Goal: Information Seeking & Learning: Check status

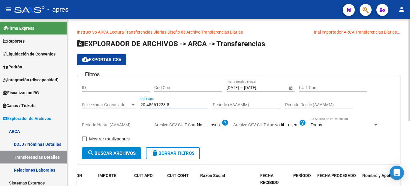
click at [127, 99] on div "Filtros ID Cod Con [DATE] [DATE] – [DATE] End date Fecha Desde / Hasta CUIT Con…" at bounding box center [238, 114] width 313 height 68
type input "20-25578680-7"
click at [125, 151] on span "search Buscar Archivos" at bounding box center [111, 153] width 48 height 5
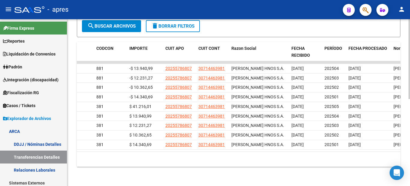
scroll to position [0, 109]
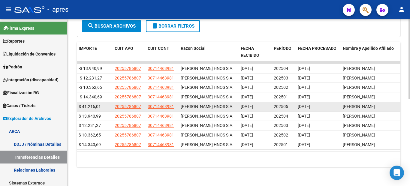
drag, startPoint x: 294, startPoint y: 87, endPoint x: 331, endPoint y: 94, distance: 37.6
click at [331, 102] on div "512377 A01 - Apres 381 $ 41.216,01 20255786807 30714463981 [PERSON_NAME] HNOS […" at bounding box center [184, 107] width 432 height 10
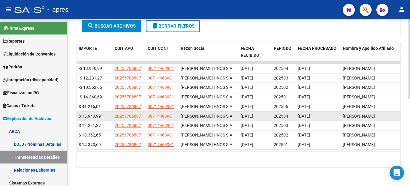
click at [261, 112] on datatable-body-cell "[DATE]" at bounding box center [254, 116] width 33 height 9
drag, startPoint x: 317, startPoint y: 104, endPoint x: 338, endPoint y: 106, distance: 21.1
click at [333, 112] on datatable-body-cell "[DATE]" at bounding box center [317, 116] width 45 height 9
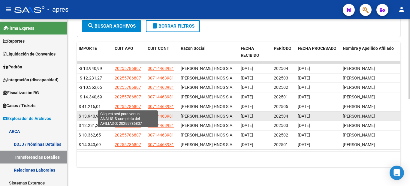
click at [125, 114] on span "20255786807" at bounding box center [128, 116] width 26 height 5
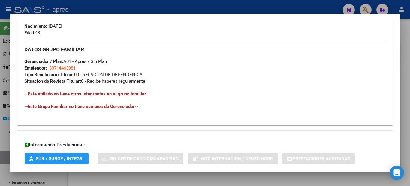
scroll to position [312, 0]
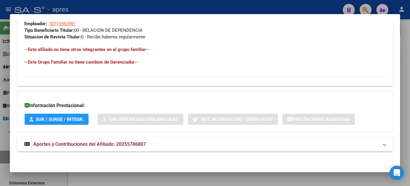
click at [89, 149] on mat-expansion-panel-header "Aportes y Contribuciones del Afiliado: 20255786807" at bounding box center [205, 144] width 376 height 14
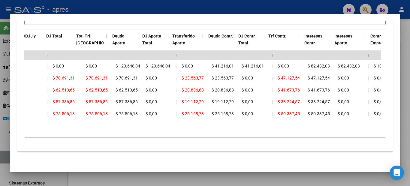
scroll to position [0, 224]
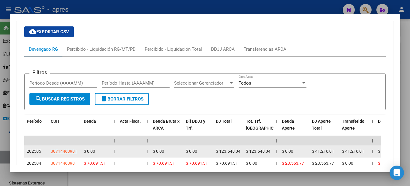
scroll to position [427, 0]
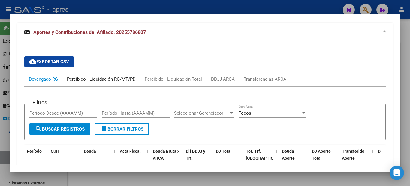
click at [92, 77] on div "Percibido - Liquidación RG/MT/PD" at bounding box center [101, 79] width 69 height 7
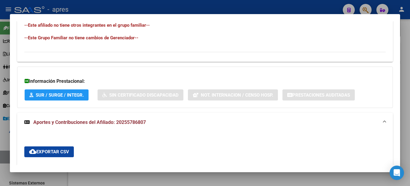
scroll to position [397, 0]
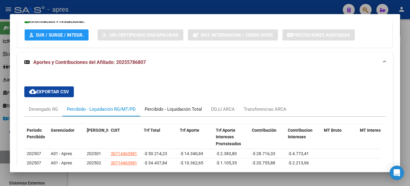
click at [170, 111] on div "Percibido - Liquidación Total" at bounding box center [173, 109] width 57 height 7
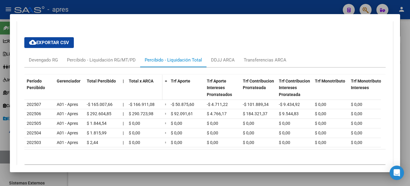
scroll to position [478, 0]
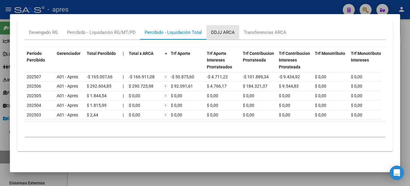
click at [230, 29] on div "DDJJ ARCA" at bounding box center [223, 32] width 24 height 7
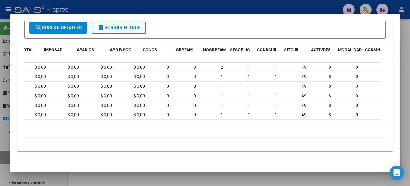
scroll to position [0, 0]
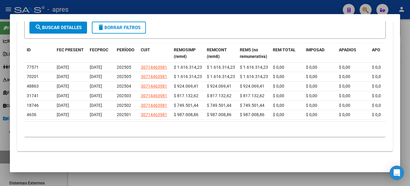
click at [110, 116] on datatable-selection "77571 [DATE] [DATE] 202505 30714463981 $ 1.616.314,23 $ 1.616.314,23 $ 1.616.31…" at bounding box center [202, 118] width 357 height 5
drag, startPoint x: 110, startPoint y: 116, endPoint x: 167, endPoint y: 116, distance: 57.0
click at [332, 131] on div "ID FEC PRESENT FECPROC PERÍODO CUIT REMOSIMP (rem4) REMCONT (rem8) REM5 (no rem…" at bounding box center [204, 91] width 361 height 94
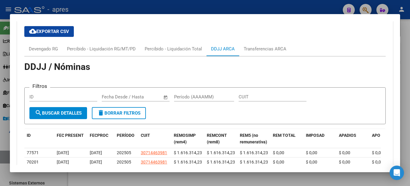
scroll to position [427, 0]
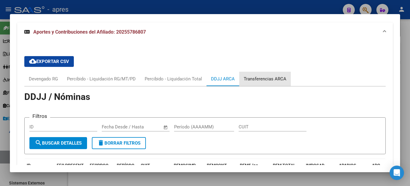
click at [252, 79] on div "Transferencias ARCA" at bounding box center [265, 79] width 43 height 7
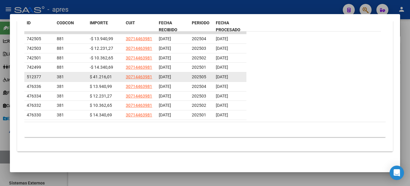
scroll to position [540, 0]
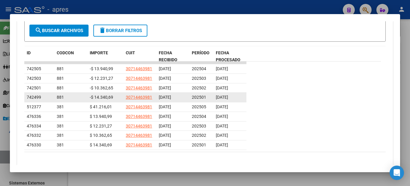
drag, startPoint x: 205, startPoint y: 96, endPoint x: 194, endPoint y: 95, distance: 10.7
click at [194, 95] on div "202501" at bounding box center [201, 97] width 19 height 7
click at [193, 94] on div "202501" at bounding box center [201, 97] width 19 height 7
click at [198, 95] on span "202501" at bounding box center [199, 97] width 14 height 5
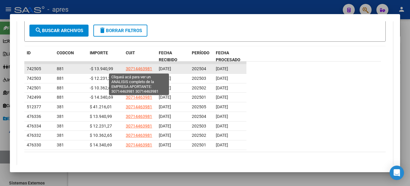
click at [148, 67] on span "30714463981" at bounding box center [139, 68] width 26 height 5
type textarea "30714463981"
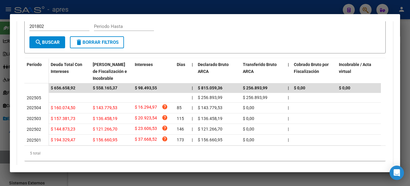
scroll to position [90, 0]
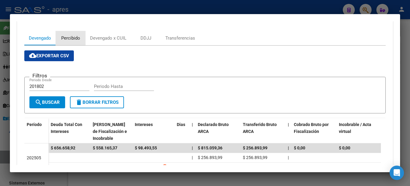
click at [74, 36] on div "Percibido" at bounding box center [70, 38] width 19 height 7
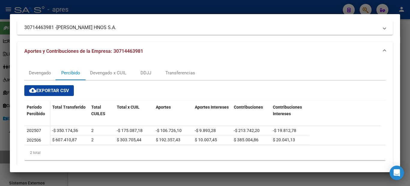
scroll to position [67, 0]
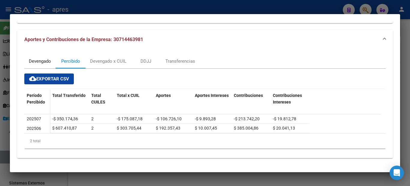
click at [39, 59] on div "Devengado" at bounding box center [40, 61] width 22 height 7
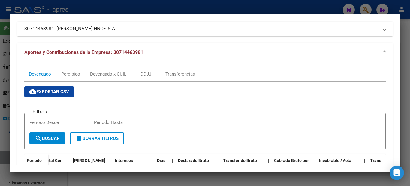
scroll to position [0, 0]
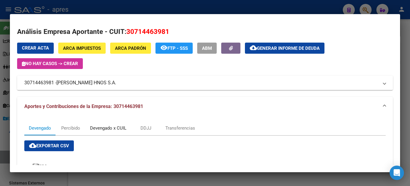
click at [107, 124] on div "Devengado x CUIL" at bounding box center [108, 128] width 45 height 14
click at [35, 130] on div "Devengado" at bounding box center [40, 128] width 22 height 7
click at [0, 85] on div at bounding box center [205, 93] width 410 height 186
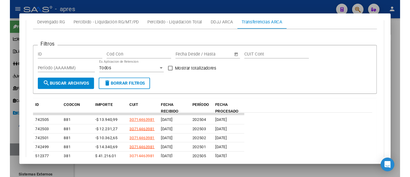
scroll to position [423, 0]
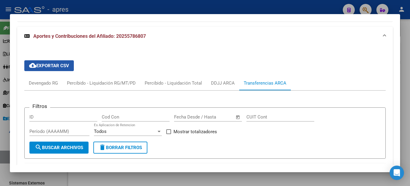
click at [53, 69] on button "cloud_download Exportar CSV" at bounding box center [49, 65] width 50 height 11
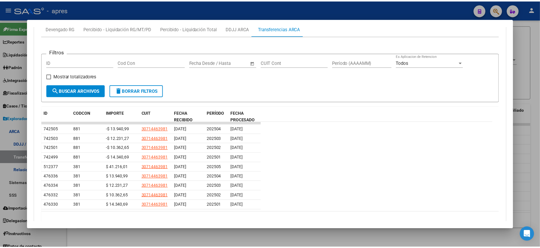
scroll to position [106, 0]
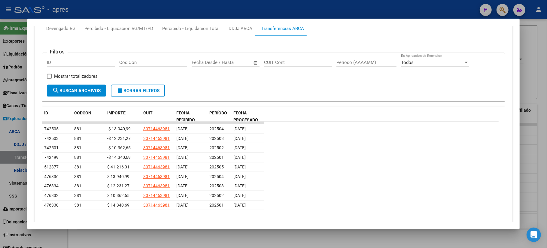
click at [0, 105] on div at bounding box center [273, 124] width 547 height 248
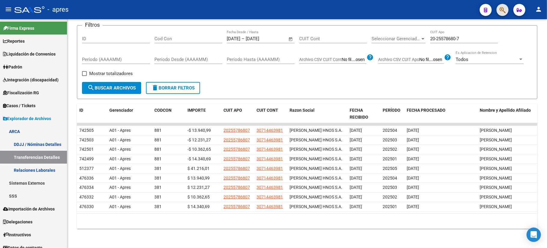
click at [410, 14] on span "button" at bounding box center [502, 10] width 6 height 12
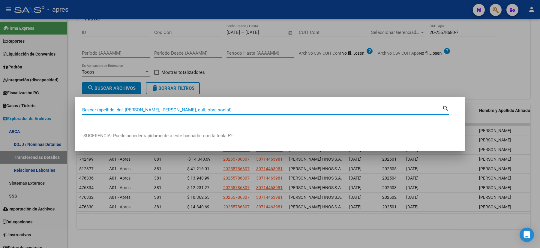
paste input "25072549"
type input "25072549"
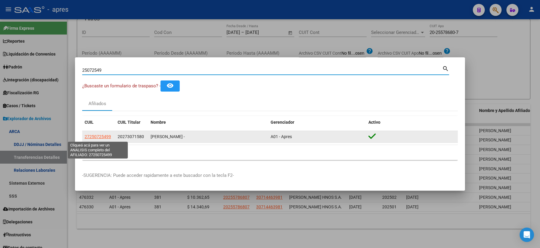
click at [95, 137] on span "27250725499" at bounding box center [98, 136] width 26 height 5
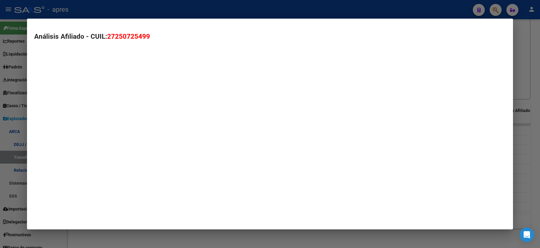
type textarea "27250725499"
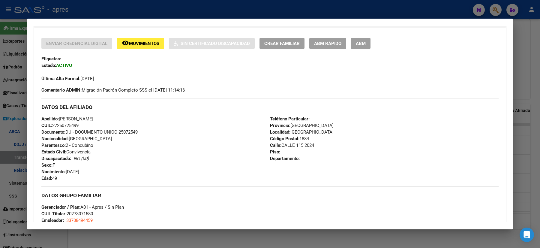
scroll to position [0, 0]
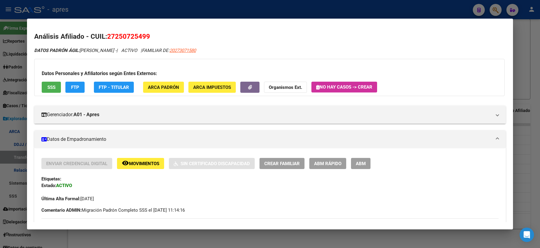
click at [3, 81] on div at bounding box center [270, 124] width 540 height 248
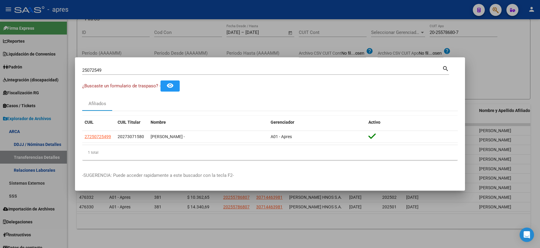
drag, startPoint x: 116, startPoint y: 71, endPoint x: 23, endPoint y: 67, distance: 92.5
click at [29, 70] on div "25072549 Buscar (apellido, dni, cuil, nro traspaso, cuit, obra social) search ¿…" at bounding box center [270, 124] width 540 height 248
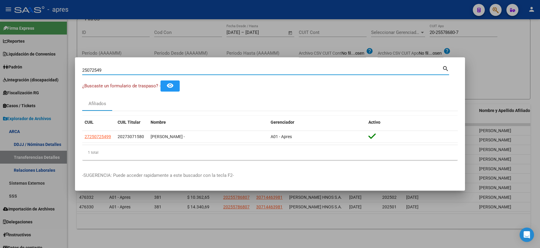
paste input "7-28711200-4"
type input "27287112004"
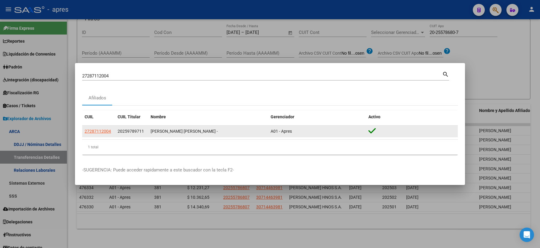
click at [104, 128] on app-link-go-to "27287112004" at bounding box center [98, 131] width 26 height 7
click at [101, 130] on span "27287112004" at bounding box center [98, 131] width 26 height 5
type textarea "27287112004"
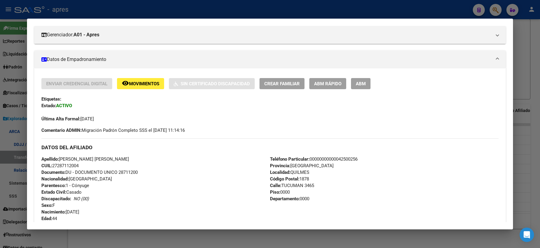
scroll to position [40, 0]
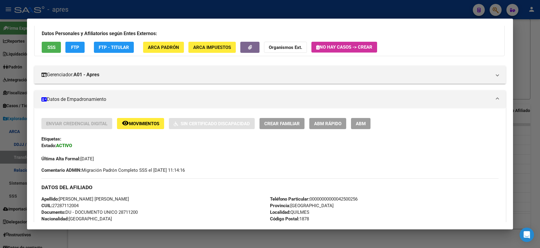
click at [38, 38] on div "Datos Personales y Afiliatorios según Entes Externos: SSS FTP FTP - Titular ARC…" at bounding box center [269, 37] width 471 height 37
click at [47, 46] on span "SSS" at bounding box center [51, 47] width 8 height 5
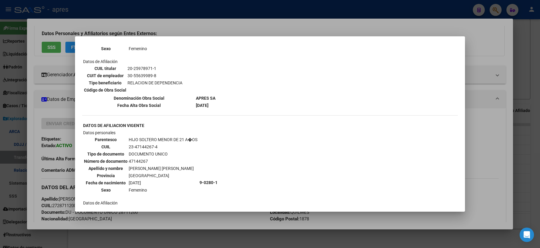
scroll to position [189, 0]
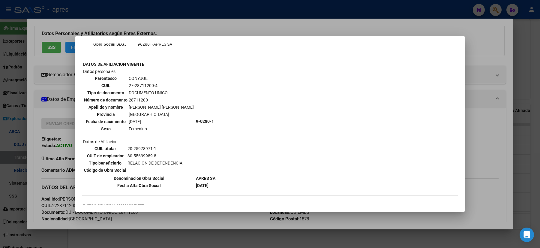
click at [0, 86] on div at bounding box center [270, 124] width 540 height 248
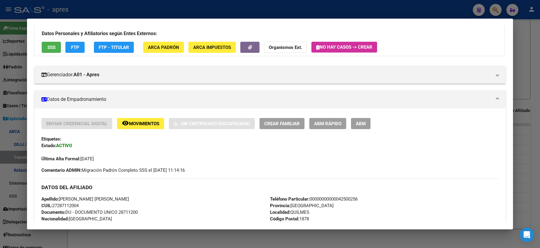
scroll to position [0, 0]
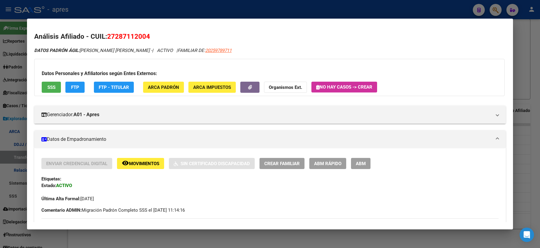
click at [0, 129] on div at bounding box center [270, 124] width 540 height 248
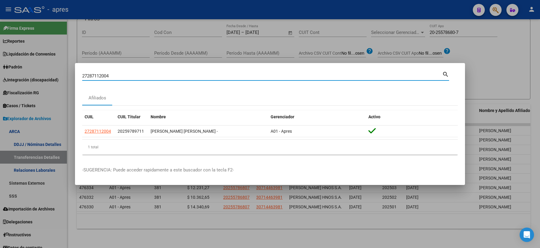
drag, startPoint x: 94, startPoint y: 75, endPoint x: 31, endPoint y: 67, distance: 63.0
click at [46, 72] on div "27287112004 Buscar (apellido, dni, cuil, nro traspaso, cuit, obra social) searc…" at bounding box center [270, 124] width 540 height 248
paste input "47144267"
type input "47144267"
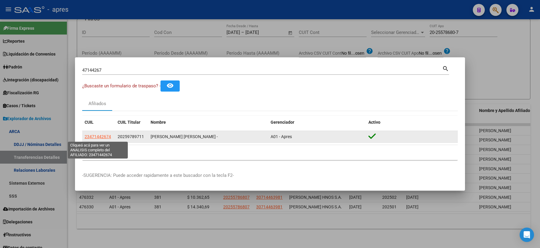
click at [103, 138] on span "23471442674" at bounding box center [98, 136] width 26 height 5
type textarea "23471442674"
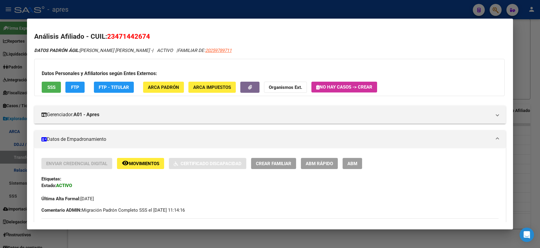
scroll to position [80, 0]
